Goal: Information Seeking & Learning: Check status

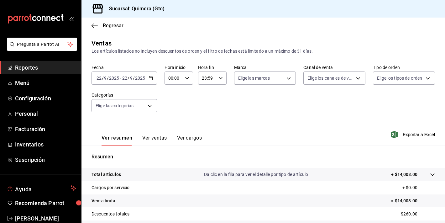
scroll to position [77, 0]
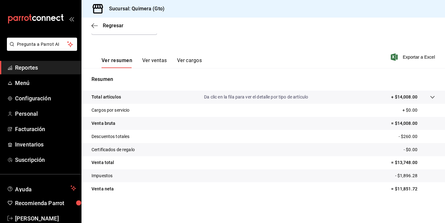
click at [156, 60] on button "Ver ventas" at bounding box center [154, 62] width 25 height 11
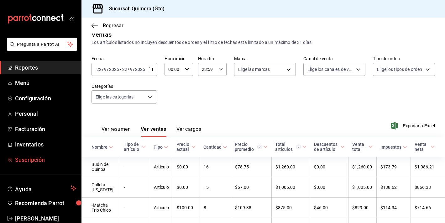
scroll to position [77, 0]
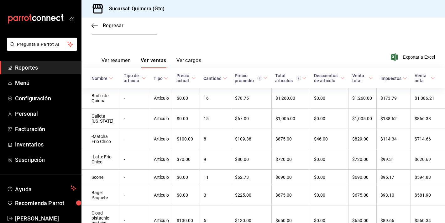
click at [57, 65] on span "Reportes" at bounding box center [45, 67] width 61 height 8
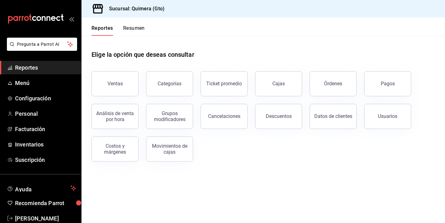
click at [140, 80] on div "Categorías" at bounding box center [165, 80] width 54 height 33
click at [131, 93] on button "Ventas" at bounding box center [114, 83] width 47 height 25
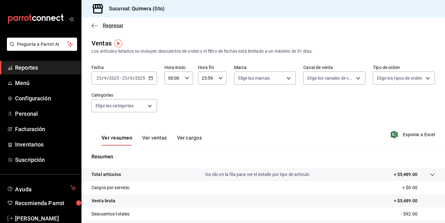
click at [98, 27] on span "Regresar" at bounding box center [107, 26] width 32 height 6
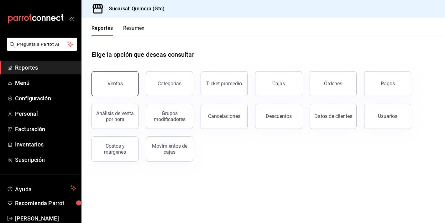
click at [132, 78] on button "Ventas" at bounding box center [114, 83] width 47 height 25
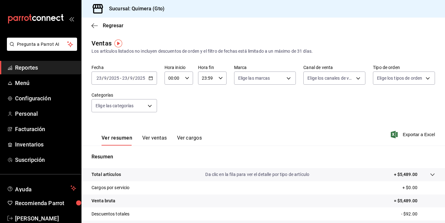
click at [184, 79] on div "00:00 Hora inicio" at bounding box center [178, 77] width 28 height 13
click at [282, 143] on div at bounding box center [222, 111] width 445 height 223
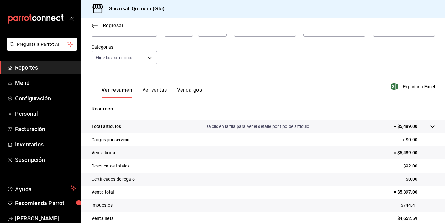
scroll to position [77, 0]
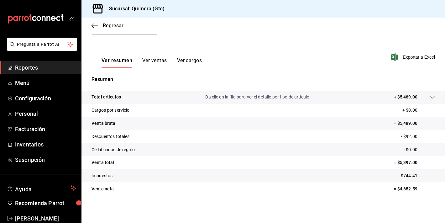
click at [152, 63] on button "Ver ventas" at bounding box center [154, 62] width 25 height 11
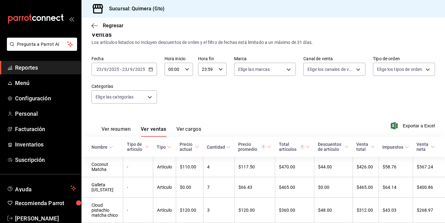
scroll to position [77, 0]
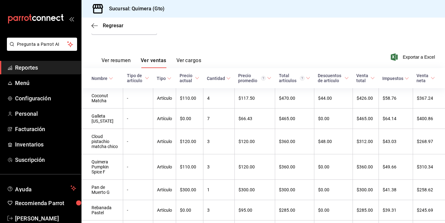
click at [137, 60] on div "Ver resumen Ver ventas Ver cargos" at bounding box center [151, 62] width 100 height 11
click at [119, 65] on button "Ver resumen" at bounding box center [115, 62] width 29 height 11
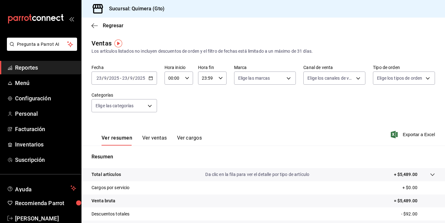
click at [159, 137] on button "Ver ventas" at bounding box center [154, 140] width 25 height 11
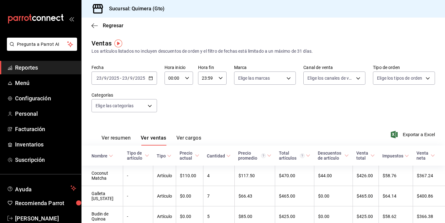
click at [110, 145] on button "Ver resumen" at bounding box center [115, 140] width 29 height 11
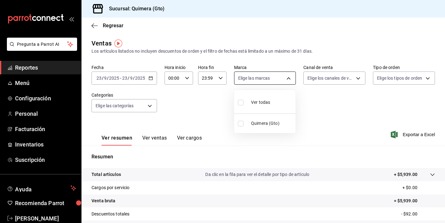
click at [280, 83] on body "Pregunta a Parrot AI Reportes Menú Configuración Personal Facturación Inventari…" at bounding box center [222, 111] width 445 height 223
click at [313, 99] on div at bounding box center [222, 111] width 445 height 223
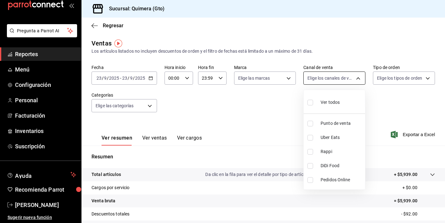
click at [352, 76] on body "Pregunta a Parrot AI Reportes Menú Configuración Personal Facturación Inventari…" at bounding box center [222, 111] width 445 height 223
click at [408, 106] on div at bounding box center [222, 111] width 445 height 223
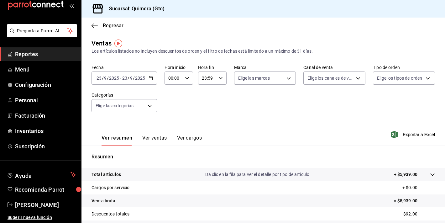
click at [408, 106] on div "Fecha [DATE] [DATE] - [DATE] [DATE] Hora inicio 00:00 Hora inicio Hora fin 23:5…" at bounding box center [262, 92] width 343 height 55
